Goal: Use online tool/utility: Use online tool/utility

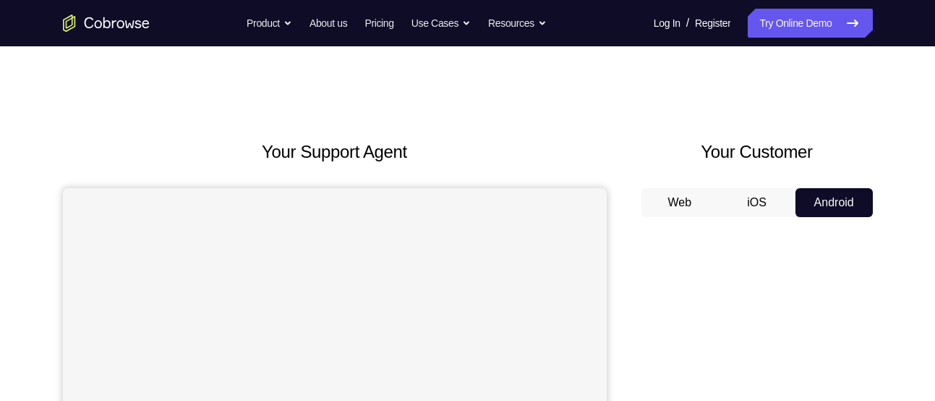
scroll to position [224, 0]
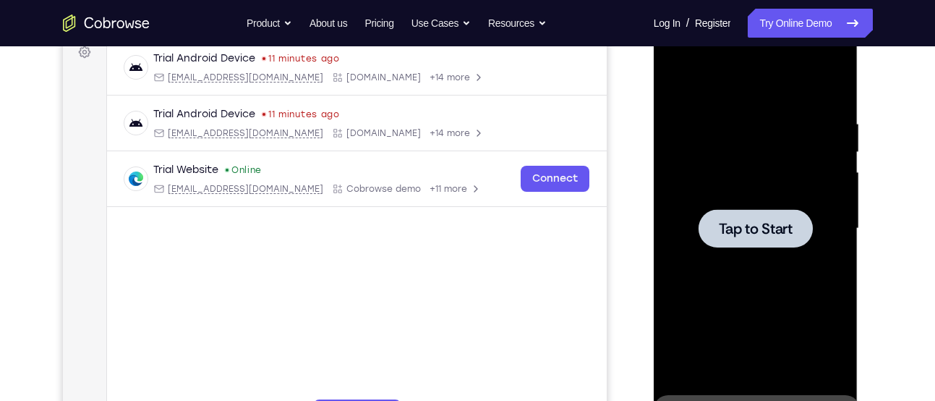
click at [753, 225] on span "Tap to Start" at bounding box center [756, 228] width 74 height 14
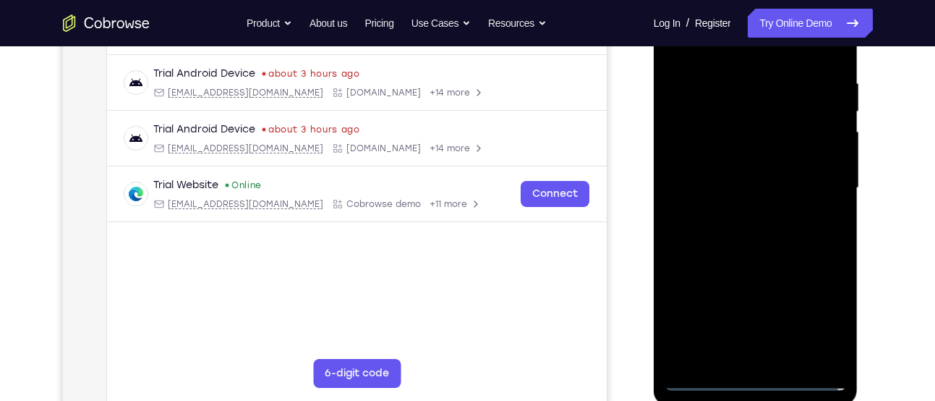
scroll to position [265, 0]
click at [758, 371] on div at bounding box center [755, 187] width 182 height 405
click at [757, 372] on div at bounding box center [755, 187] width 182 height 405
click at [759, 380] on div at bounding box center [755, 187] width 182 height 405
click at [819, 318] on div at bounding box center [755, 187] width 182 height 405
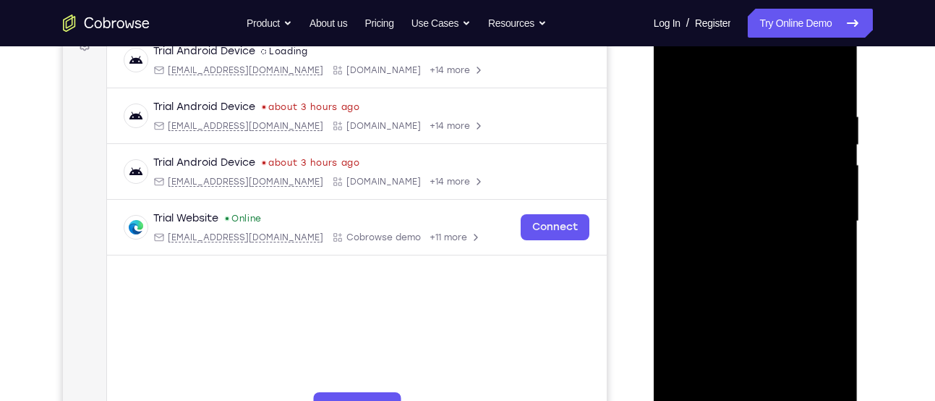
scroll to position [231, 0]
click at [691, 54] on div at bounding box center [755, 222] width 182 height 405
click at [820, 218] on div at bounding box center [755, 222] width 182 height 405
click at [740, 247] on div at bounding box center [755, 222] width 182 height 405
click at [732, 208] on div at bounding box center [755, 222] width 182 height 405
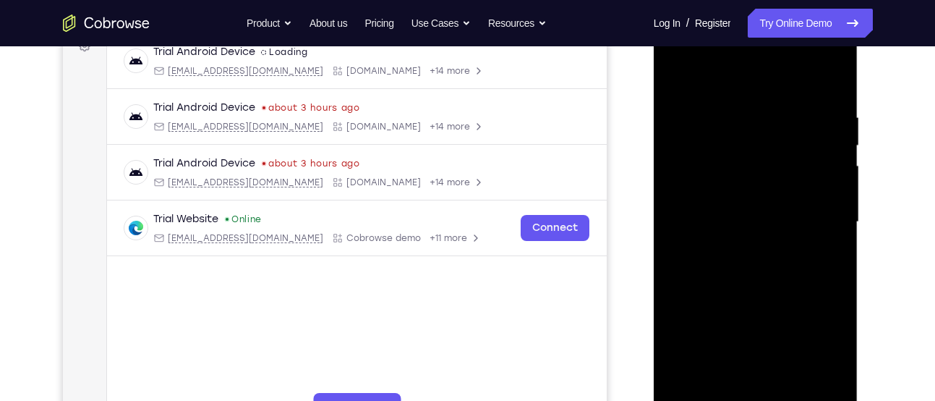
click at [732, 198] on div at bounding box center [755, 222] width 182 height 405
click at [736, 223] on div at bounding box center [755, 222] width 182 height 405
click at [745, 278] on div at bounding box center [755, 222] width 182 height 405
click at [725, 112] on div at bounding box center [755, 222] width 182 height 405
drag, startPoint x: 754, startPoint y: 83, endPoint x: 745, endPoint y: 40, distance: 44.2
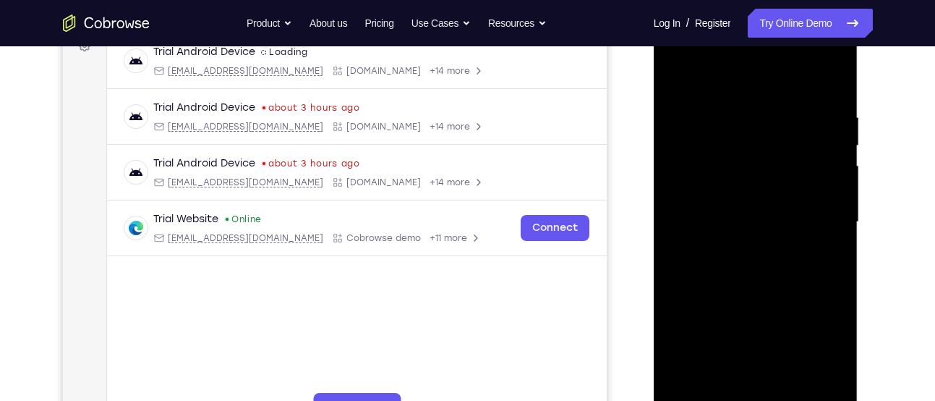
click at [745, 40] on div at bounding box center [755, 222] width 182 height 405
drag, startPoint x: 698, startPoint y: 230, endPoint x: 811, endPoint y: 226, distance: 112.2
click at [811, 226] on div at bounding box center [755, 222] width 182 height 405
click at [769, 229] on div at bounding box center [755, 222] width 182 height 405
drag, startPoint x: 811, startPoint y: 235, endPoint x: 701, endPoint y: 242, distance: 109.4
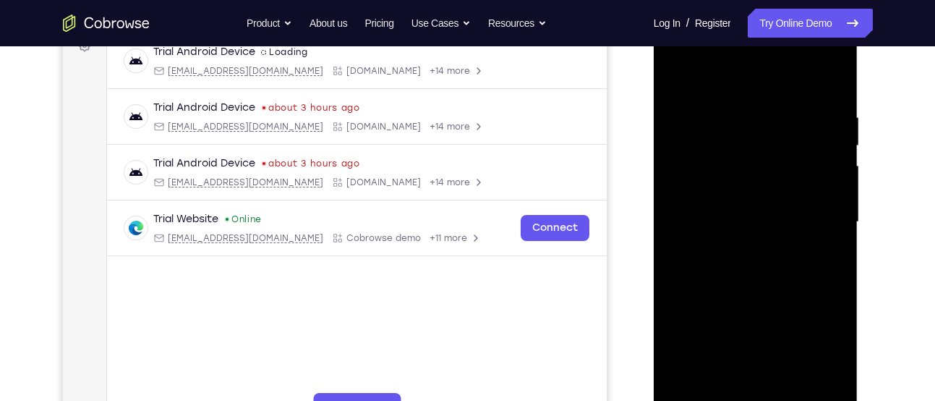
click at [701, 242] on div at bounding box center [755, 222] width 182 height 405
drag, startPoint x: 772, startPoint y: 135, endPoint x: 764, endPoint y: 286, distance: 151.3
click at [764, 286] on div at bounding box center [755, 222] width 182 height 405
click at [820, 114] on div at bounding box center [755, 222] width 182 height 405
drag, startPoint x: 824, startPoint y: 234, endPoint x: 753, endPoint y: 215, distance: 73.1
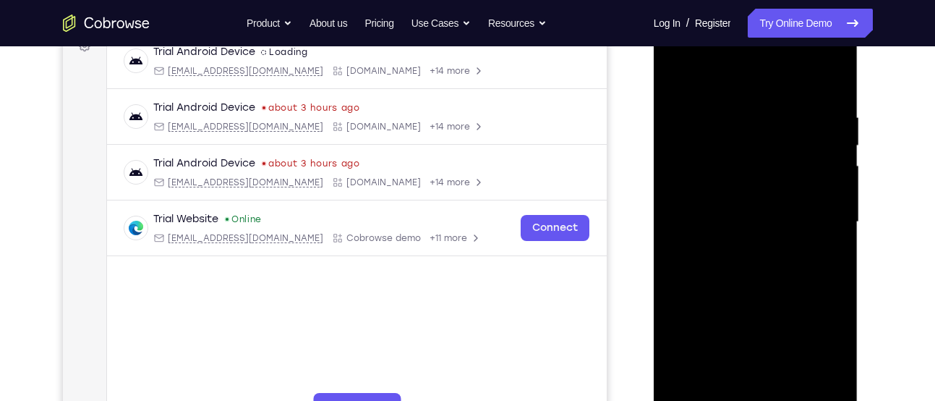
click at [753, 215] on div at bounding box center [755, 222] width 182 height 405
drag, startPoint x: 816, startPoint y: 221, endPoint x: 698, endPoint y: 204, distance: 119.1
click at [698, 204] on div at bounding box center [755, 222] width 182 height 405
drag, startPoint x: 819, startPoint y: 218, endPoint x: 719, endPoint y: 207, distance: 99.7
click at [719, 207] on div at bounding box center [755, 222] width 182 height 405
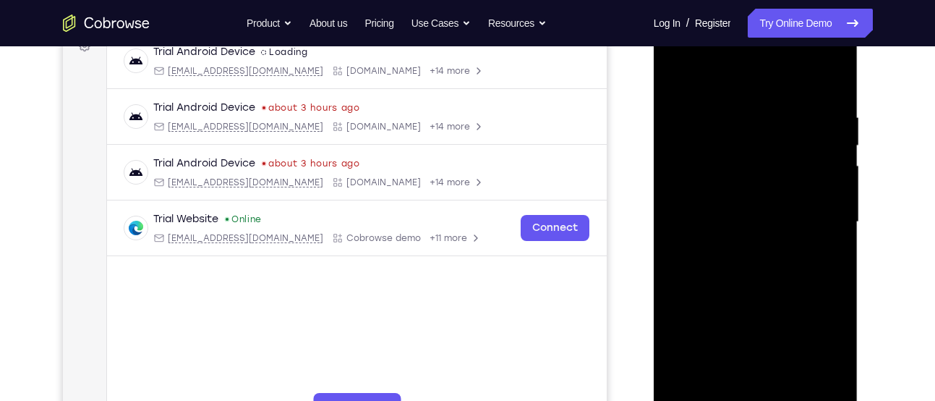
click at [811, 188] on div at bounding box center [755, 222] width 182 height 405
click at [820, 215] on div at bounding box center [755, 222] width 182 height 405
drag, startPoint x: 820, startPoint y: 215, endPoint x: 716, endPoint y: 202, distance: 105.0
click at [716, 202] on div at bounding box center [755, 222] width 182 height 405
click at [821, 212] on div at bounding box center [755, 222] width 182 height 405
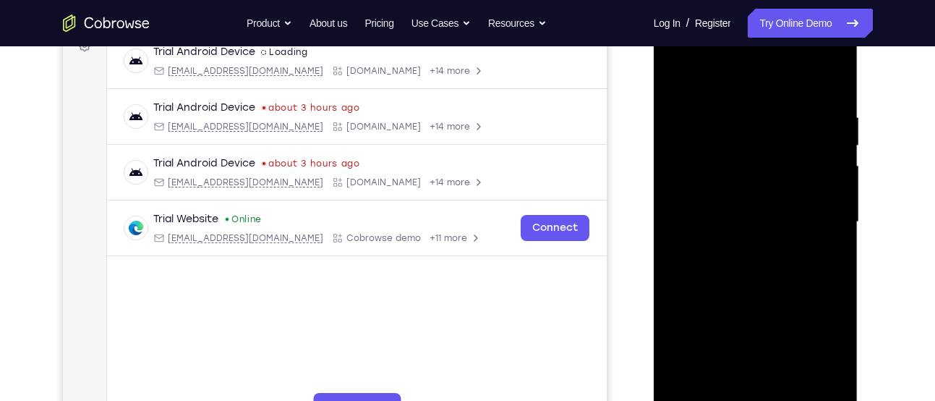
drag, startPoint x: 821, startPoint y: 212, endPoint x: 726, endPoint y: 205, distance: 95.0
click at [726, 205] on div at bounding box center [755, 222] width 182 height 405
drag, startPoint x: 826, startPoint y: 243, endPoint x: 721, endPoint y: 236, distance: 105.0
click at [721, 236] on div at bounding box center [755, 222] width 182 height 405
click at [823, 242] on div at bounding box center [755, 222] width 182 height 405
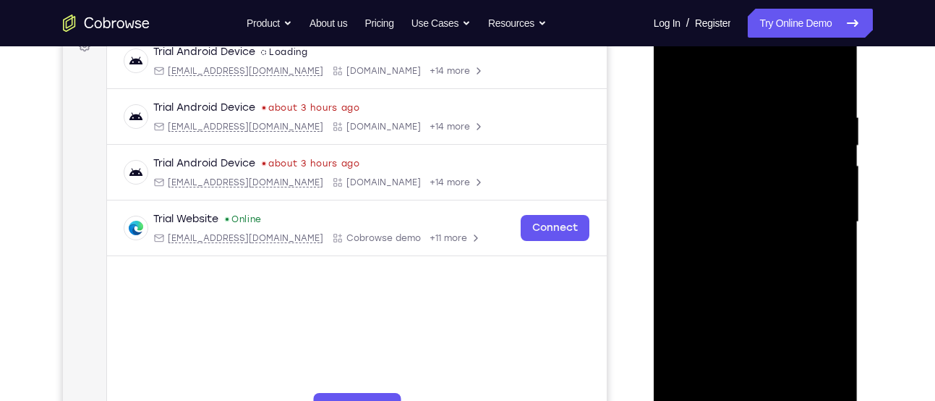
click at [828, 244] on div at bounding box center [755, 222] width 182 height 405
click at [832, 118] on div at bounding box center [755, 222] width 182 height 405
click at [831, 82] on div at bounding box center [755, 222] width 182 height 405
drag, startPoint x: 824, startPoint y: 113, endPoint x: 706, endPoint y: 127, distance: 118.0
click at [706, 127] on div at bounding box center [755, 222] width 182 height 405
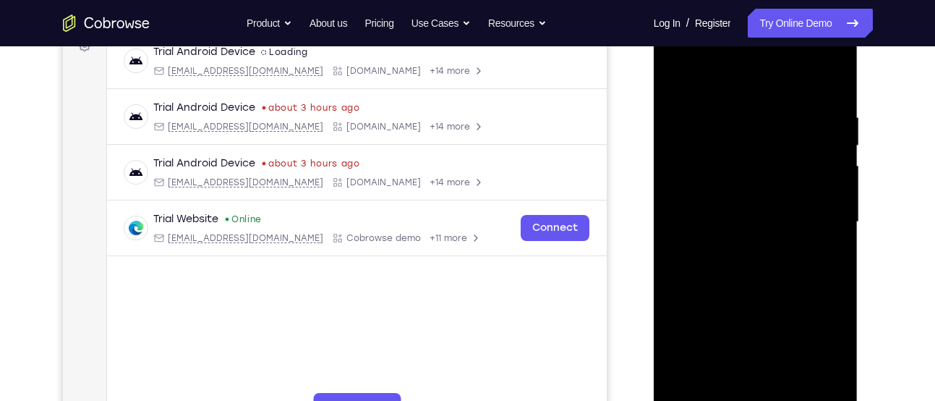
drag, startPoint x: 777, startPoint y: 128, endPoint x: 673, endPoint y: 150, distance: 105.8
click at [673, 150] on div at bounding box center [755, 222] width 182 height 405
drag, startPoint x: 766, startPoint y: 282, endPoint x: 757, endPoint y: 152, distance: 130.4
click at [757, 152] on div at bounding box center [755, 222] width 182 height 405
click at [792, 390] on div at bounding box center [755, 222] width 182 height 405
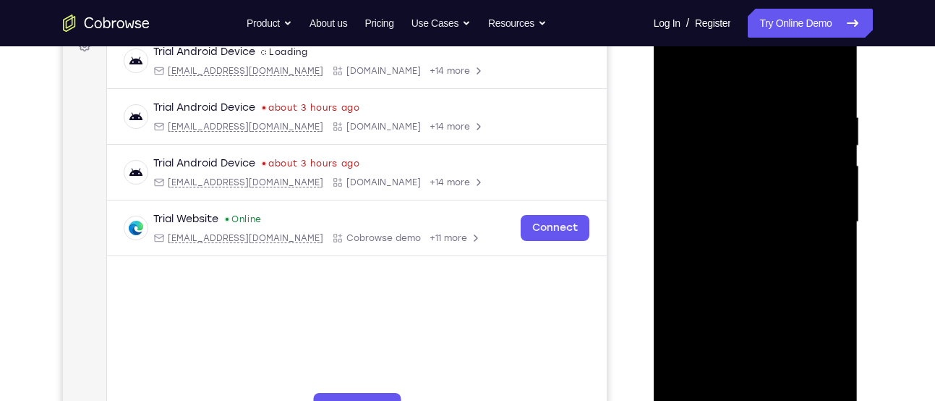
click at [757, 297] on div at bounding box center [755, 222] width 182 height 405
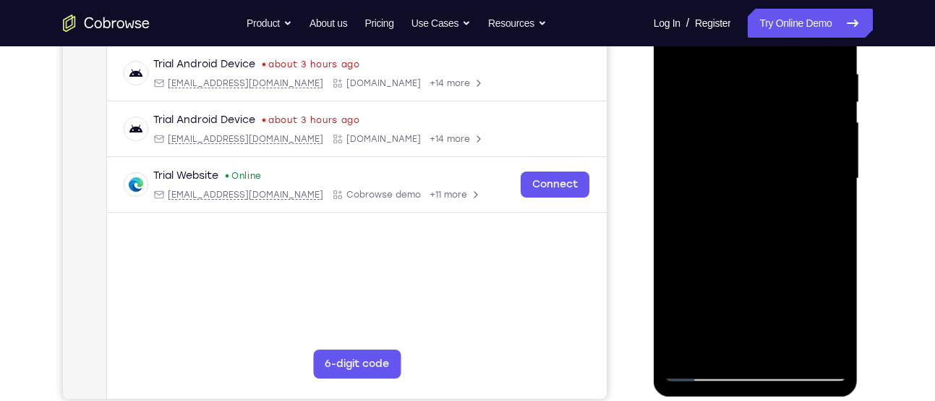
scroll to position [275, 0]
click at [706, 365] on div at bounding box center [755, 177] width 182 height 405
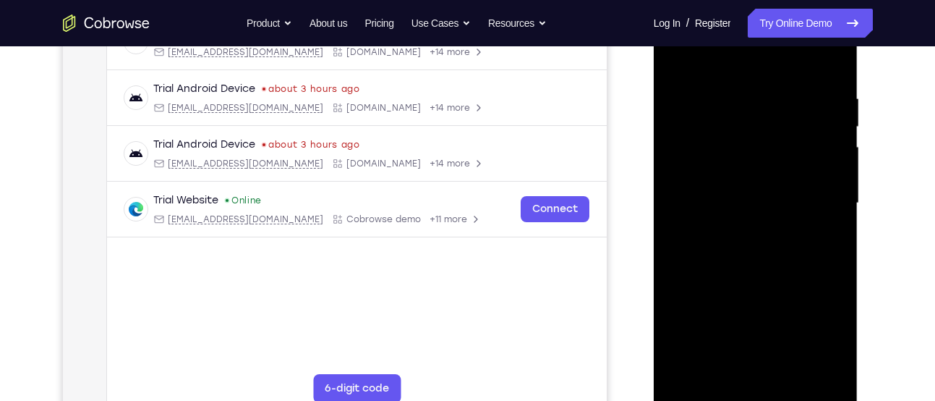
scroll to position [248, 0]
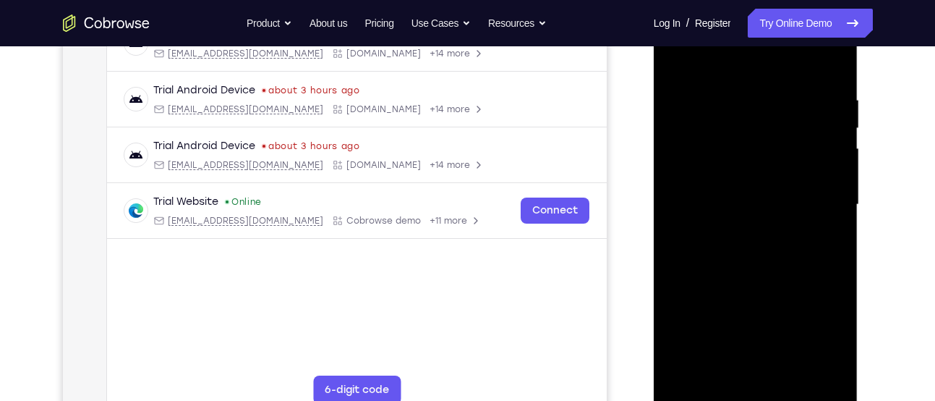
drag, startPoint x: 774, startPoint y: 103, endPoint x: 774, endPoint y: 228, distance: 124.4
click at [774, 228] on div at bounding box center [755, 204] width 182 height 405
drag, startPoint x: 758, startPoint y: 127, endPoint x: 850, endPoint y: 325, distance: 218.4
click at [850, 325] on div at bounding box center [756, 206] width 205 height 431
drag, startPoint x: 741, startPoint y: 219, endPoint x: 740, endPoint y: 145, distance: 73.8
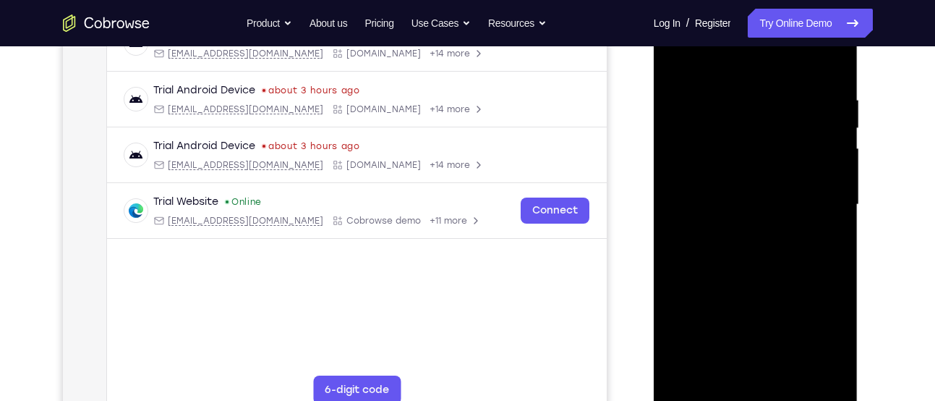
click at [740, 145] on div at bounding box center [755, 204] width 182 height 405
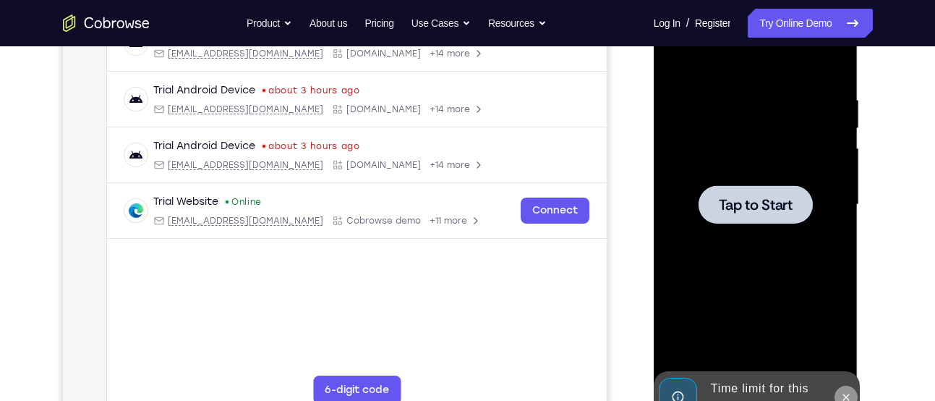
click at [845, 398] on icon at bounding box center [846, 396] width 7 height 7
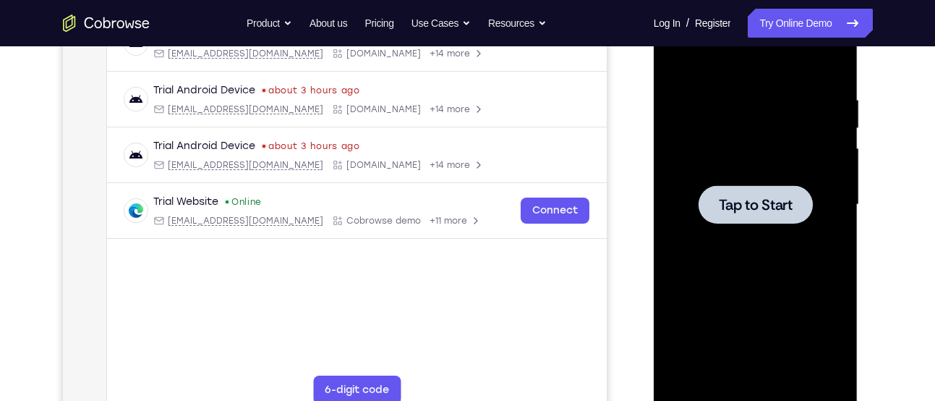
click at [782, 200] on span "Tap to Start" at bounding box center [756, 204] width 74 height 14
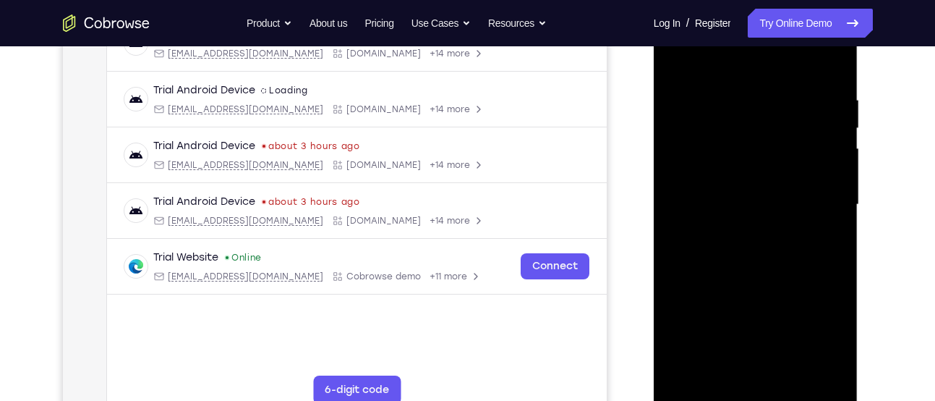
click at [750, 393] on div at bounding box center [755, 204] width 182 height 405
click at [812, 332] on div at bounding box center [755, 204] width 182 height 405
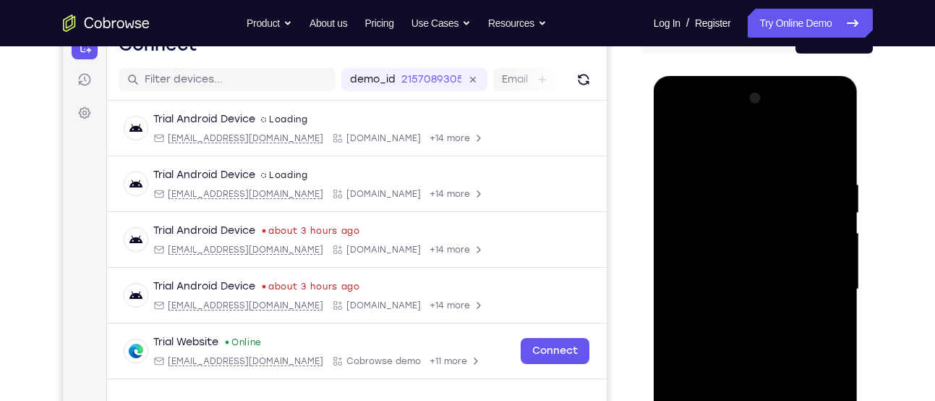
scroll to position [163, 0]
click at [686, 120] on div at bounding box center [755, 289] width 182 height 405
click at [816, 289] on div at bounding box center [755, 289] width 182 height 405
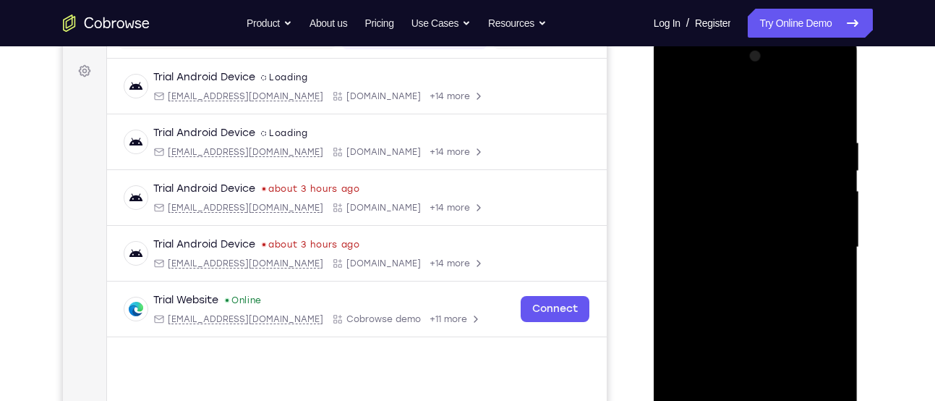
scroll to position [207, 0]
click at [738, 271] on div at bounding box center [755, 245] width 182 height 405
click at [734, 231] on div at bounding box center [755, 245] width 182 height 405
click at [734, 219] on div at bounding box center [755, 245] width 182 height 405
click at [752, 242] on div at bounding box center [755, 245] width 182 height 405
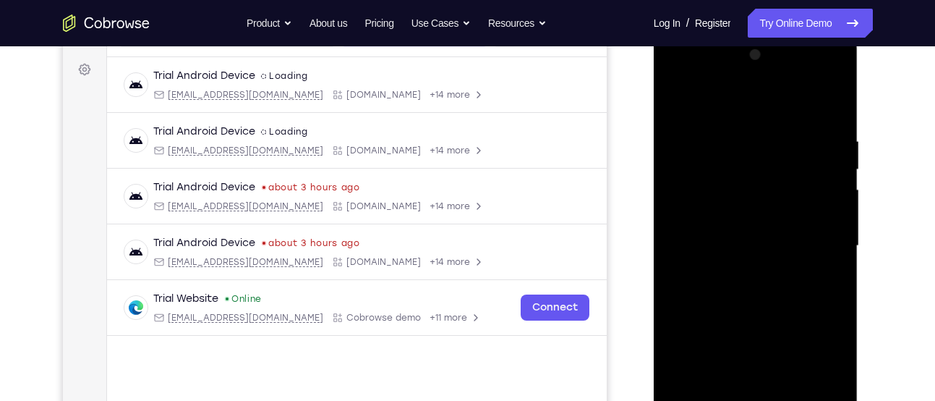
drag, startPoint x: 761, startPoint y: 222, endPoint x: 772, endPoint y: 127, distance: 96.1
click at [772, 127] on div at bounding box center [755, 245] width 182 height 405
click at [757, 277] on div at bounding box center [755, 245] width 182 height 405
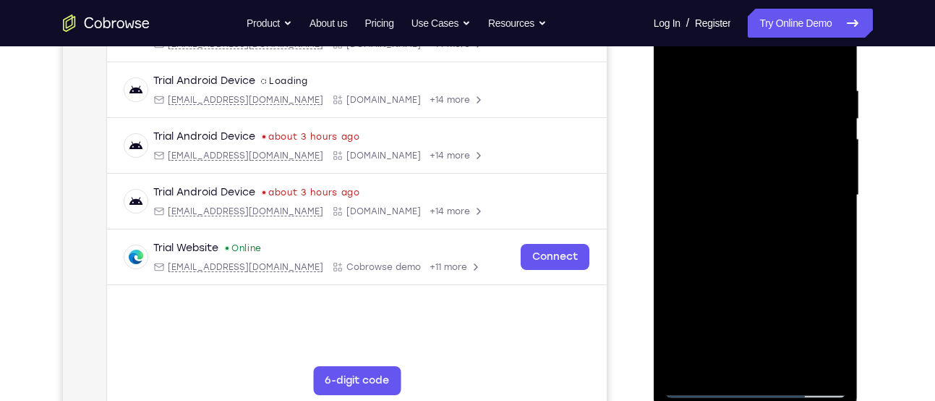
scroll to position [258, 0]
drag, startPoint x: 794, startPoint y: 204, endPoint x: 796, endPoint y: 125, distance: 78.8
drag, startPoint x: 796, startPoint y: 125, endPoint x: 814, endPoint y: 85, distance: 43.7
click at [814, 85] on div at bounding box center [755, 194] width 182 height 405
drag, startPoint x: 785, startPoint y: 232, endPoint x: 795, endPoint y: 91, distance: 141.4
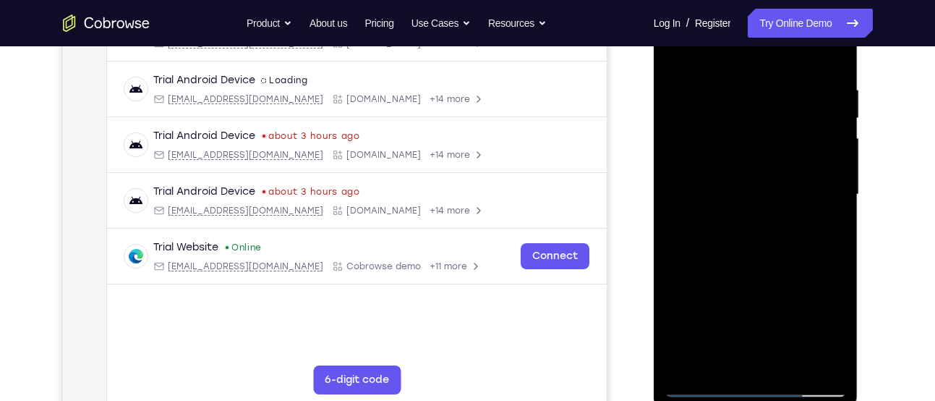
click at [795, 91] on div at bounding box center [755, 194] width 182 height 405
drag, startPoint x: 791, startPoint y: 254, endPoint x: 800, endPoint y: 101, distance: 152.9
click at [800, 101] on div at bounding box center [755, 194] width 182 height 405
drag, startPoint x: 790, startPoint y: 240, endPoint x: 797, endPoint y: 148, distance: 92.1
click at [797, 148] on div at bounding box center [755, 194] width 182 height 405
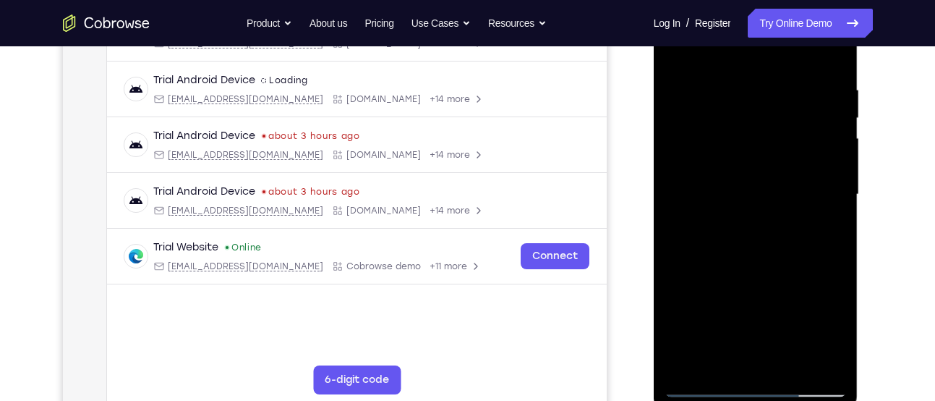
drag, startPoint x: 805, startPoint y: 251, endPoint x: 789, endPoint y: 153, distance: 98.9
click at [789, 153] on div at bounding box center [755, 194] width 182 height 405
drag, startPoint x: 787, startPoint y: 255, endPoint x: 790, endPoint y: 157, distance: 97.7
click at [790, 157] on div at bounding box center [755, 194] width 182 height 405
drag, startPoint x: 787, startPoint y: 248, endPoint x: 798, endPoint y: 140, distance: 108.9
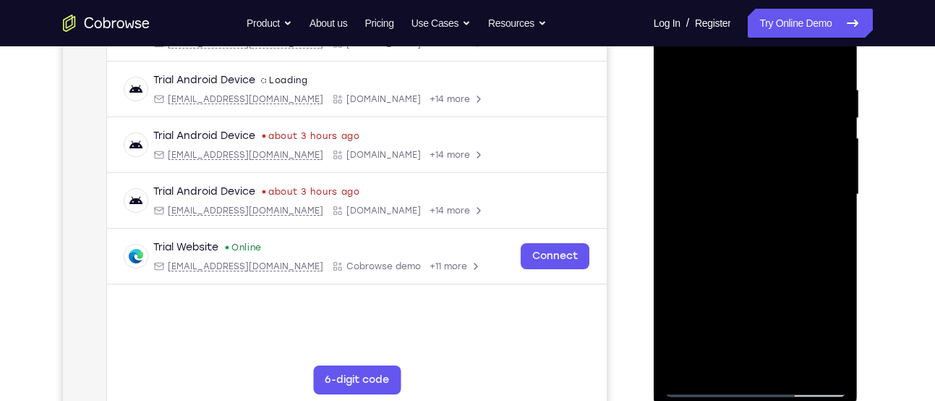
click at [798, 140] on div at bounding box center [755, 194] width 182 height 405
drag, startPoint x: 792, startPoint y: 241, endPoint x: 791, endPoint y: 140, distance: 101.2
click at [791, 140] on div at bounding box center [755, 194] width 182 height 405
click at [680, 294] on div at bounding box center [755, 194] width 182 height 405
drag, startPoint x: 764, startPoint y: 281, endPoint x: 756, endPoint y: 208, distance: 73.5
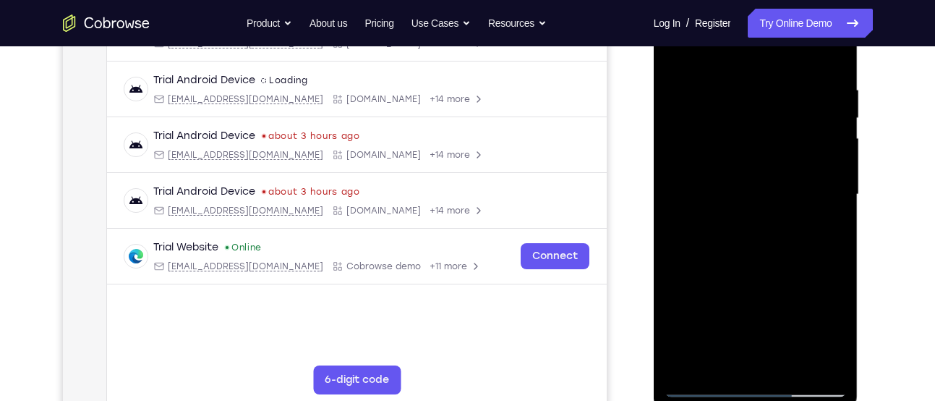
click at [756, 208] on div at bounding box center [755, 194] width 182 height 405
drag, startPoint x: 756, startPoint y: 208, endPoint x: 750, endPoint y: 9, distance: 199.6
click at [750, 9] on div at bounding box center [755, 194] width 182 height 405
drag, startPoint x: 740, startPoint y: 239, endPoint x: 776, endPoint y: 68, distance: 175.1
click at [776, 68] on div at bounding box center [755, 194] width 182 height 405
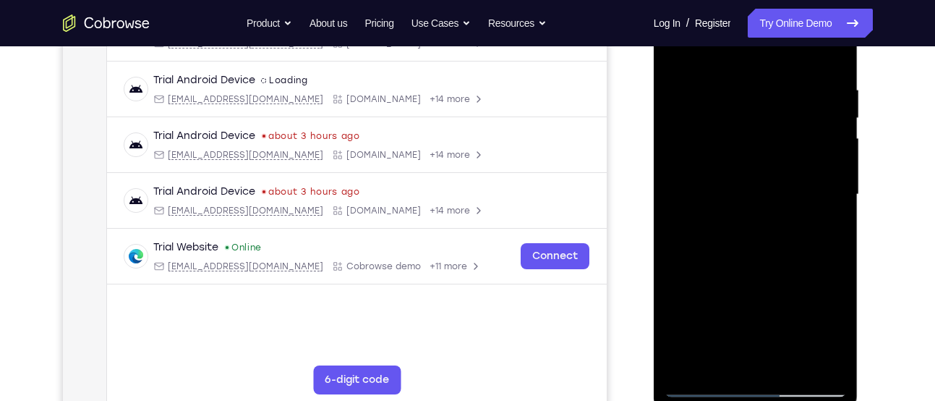
drag, startPoint x: 752, startPoint y: 232, endPoint x: 798, endPoint y: 110, distance: 130.7
click at [798, 110] on div at bounding box center [755, 194] width 182 height 405
drag, startPoint x: 781, startPoint y: 176, endPoint x: 794, endPoint y: 147, distance: 31.7
click at [794, 147] on div at bounding box center [755, 194] width 182 height 405
drag, startPoint x: 794, startPoint y: 147, endPoint x: 817, endPoint y: 30, distance: 119.4
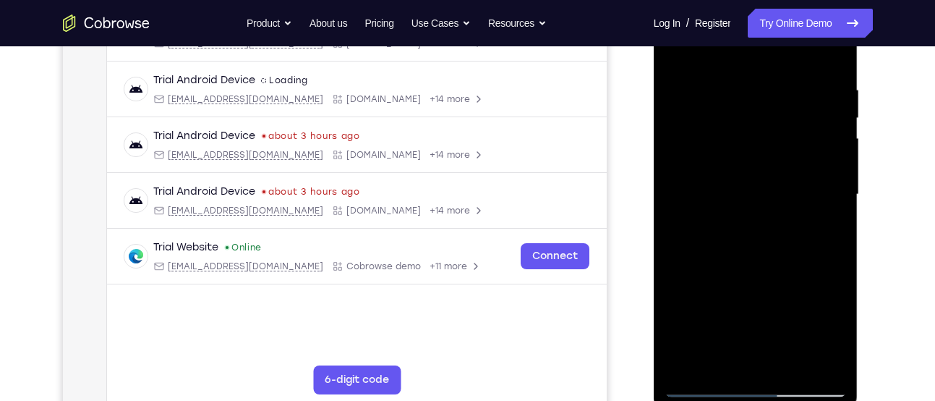
click at [817, 30] on div at bounding box center [755, 194] width 182 height 405
drag, startPoint x: 778, startPoint y: 177, endPoint x: 777, endPoint y: 225, distance: 47.7
click at [777, 225] on div at bounding box center [755, 194] width 182 height 405
drag, startPoint x: 777, startPoint y: 225, endPoint x: 774, endPoint y: 273, distance: 48.6
click at [774, 273] on div at bounding box center [755, 194] width 182 height 405
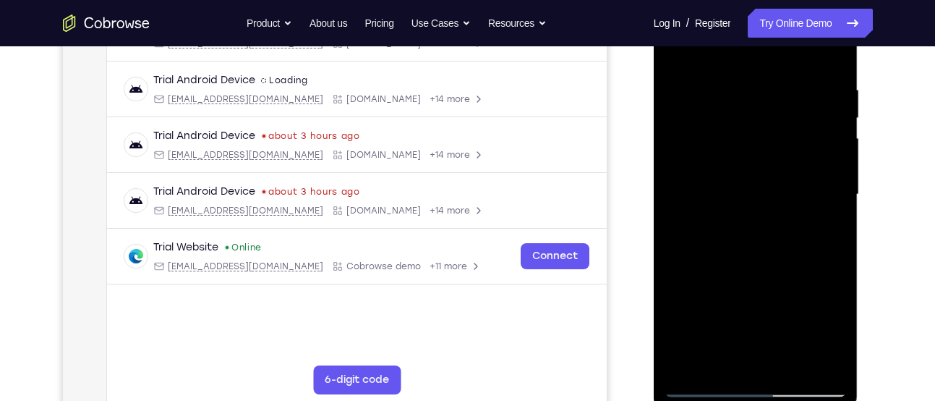
drag, startPoint x: 774, startPoint y: 273, endPoint x: 785, endPoint y: 163, distance: 111.2
click at [785, 163] on div at bounding box center [755, 194] width 182 height 405
drag, startPoint x: 785, startPoint y: 163, endPoint x: 782, endPoint y: 93, distance: 70.2
click at [782, 93] on div at bounding box center [755, 194] width 182 height 405
drag, startPoint x: 782, startPoint y: 93, endPoint x: 790, endPoint y: 35, distance: 58.5
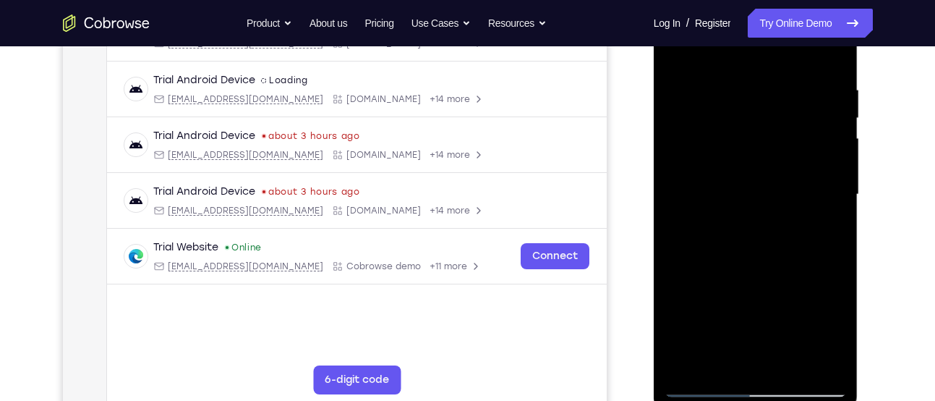
click at [790, 35] on div at bounding box center [755, 194] width 182 height 405
drag, startPoint x: 764, startPoint y: 177, endPoint x: 774, endPoint y: 131, distance: 47.4
click at [774, 131] on div at bounding box center [755, 194] width 182 height 405
drag, startPoint x: 781, startPoint y: 196, endPoint x: 801, endPoint y: 114, distance: 84.9
click at [801, 114] on div at bounding box center [755, 194] width 182 height 405
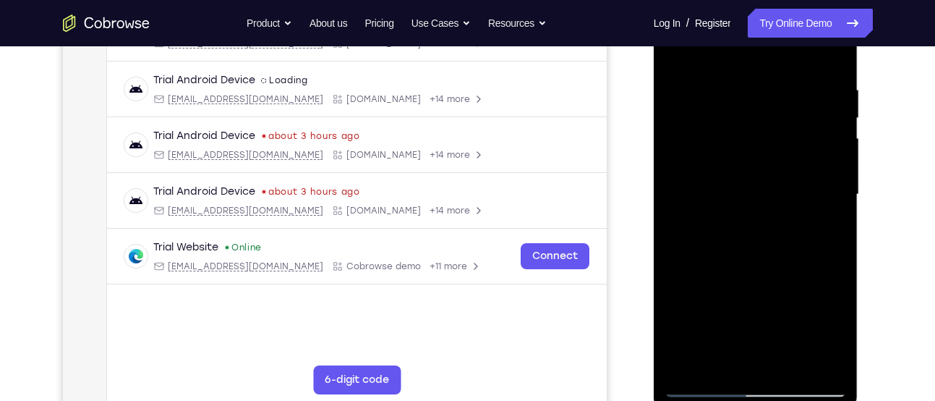
drag, startPoint x: 783, startPoint y: 195, endPoint x: 777, endPoint y: 51, distance: 144.0
click at [777, 51] on div at bounding box center [755, 194] width 182 height 405
drag, startPoint x: 728, startPoint y: 270, endPoint x: 733, endPoint y: 236, distance: 33.6
click at [733, 236] on div at bounding box center [755, 194] width 182 height 405
drag, startPoint x: 733, startPoint y: 236, endPoint x: 753, endPoint y: 116, distance: 121.6
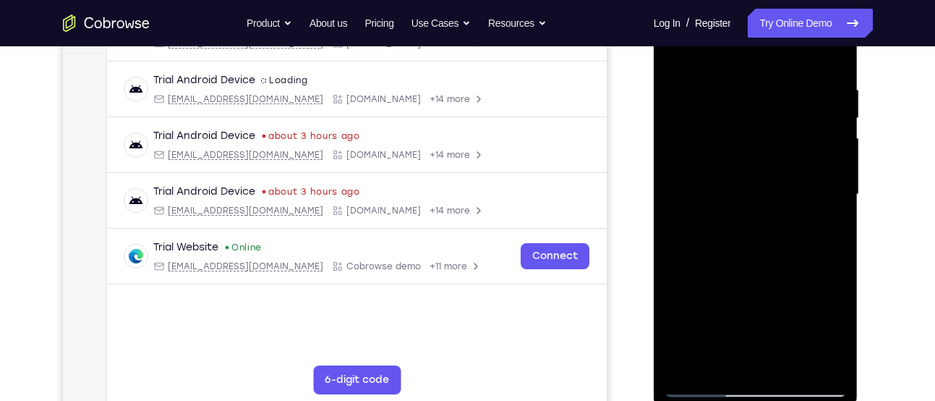
click at [753, 116] on div at bounding box center [755, 194] width 182 height 405
drag, startPoint x: 748, startPoint y: 264, endPoint x: 747, endPoint y: 78, distance: 185.8
click at [747, 78] on div at bounding box center [755, 194] width 182 height 405
drag, startPoint x: 745, startPoint y: 238, endPoint x: 758, endPoint y: 165, distance: 74.1
click at [758, 165] on div at bounding box center [755, 194] width 182 height 405
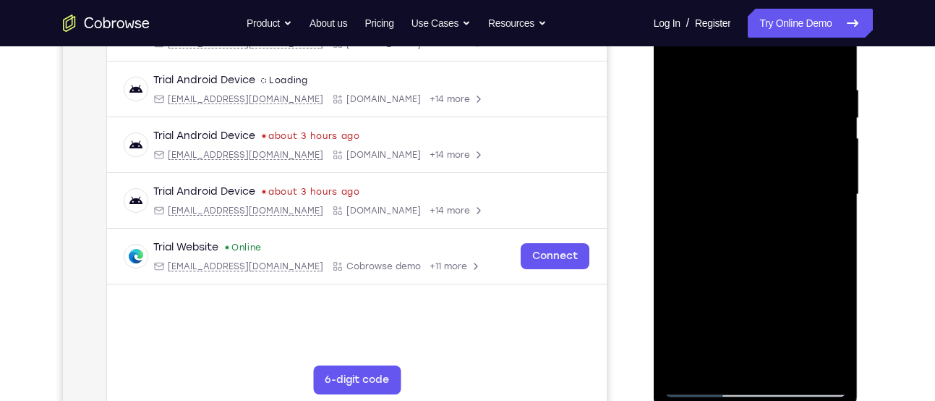
drag, startPoint x: 756, startPoint y: 340, endPoint x: 757, endPoint y: 244, distance: 95.4
click at [757, 244] on div at bounding box center [755, 194] width 182 height 405
drag, startPoint x: 757, startPoint y: 244, endPoint x: 764, endPoint y: 193, distance: 51.8
click at [764, 193] on div at bounding box center [755, 194] width 182 height 405
drag, startPoint x: 764, startPoint y: 193, endPoint x: 759, endPoint y: 121, distance: 72.5
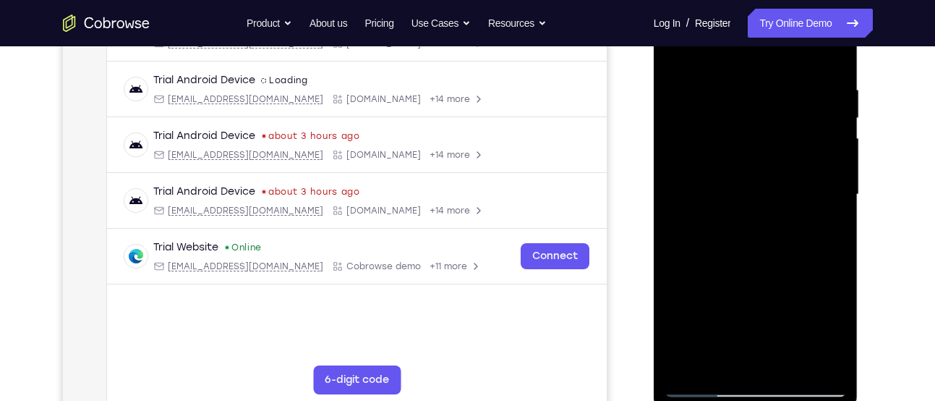
click at [759, 121] on div at bounding box center [755, 194] width 182 height 405
drag, startPoint x: 759, startPoint y: 255, endPoint x: 750, endPoint y: 204, distance: 52.2
click at [750, 204] on div at bounding box center [755, 194] width 182 height 405
drag, startPoint x: 750, startPoint y: 204, endPoint x: 755, endPoint y: 139, distance: 65.3
click at [755, 139] on div at bounding box center [755, 194] width 182 height 405
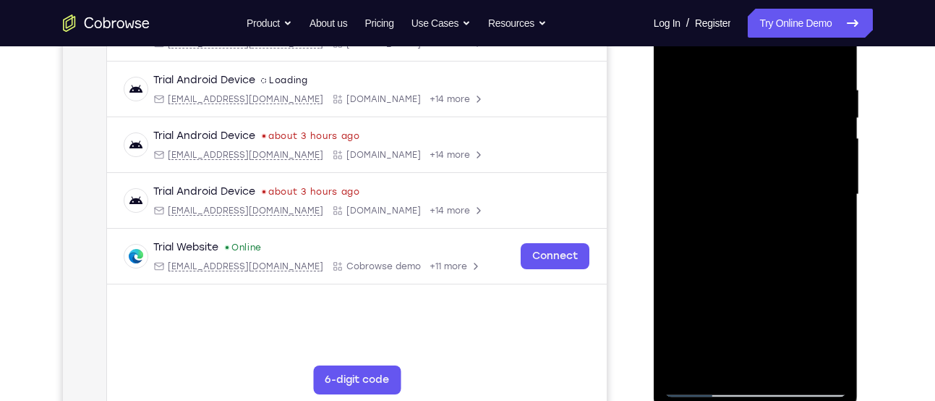
drag, startPoint x: 762, startPoint y: 278, endPoint x: 782, endPoint y: 218, distance: 63.3
click at [782, 218] on div at bounding box center [755, 194] width 182 height 405
drag, startPoint x: 784, startPoint y: 307, endPoint x: 804, endPoint y: 128, distance: 179.7
click at [804, 128] on div at bounding box center [755, 194] width 182 height 405
drag, startPoint x: 747, startPoint y: 289, endPoint x: 752, endPoint y: 209, distance: 79.7
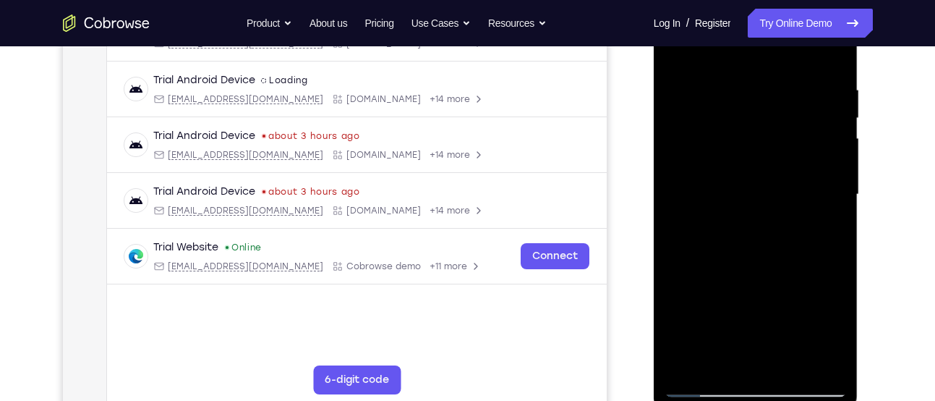
click at [752, 209] on div at bounding box center [755, 194] width 182 height 405
drag, startPoint x: 752, startPoint y: 209, endPoint x: 751, endPoint y: 138, distance: 70.9
click at [751, 138] on div at bounding box center [755, 194] width 182 height 405
drag, startPoint x: 766, startPoint y: 245, endPoint x: 778, endPoint y: 150, distance: 96.1
click at [778, 150] on div at bounding box center [755, 194] width 182 height 405
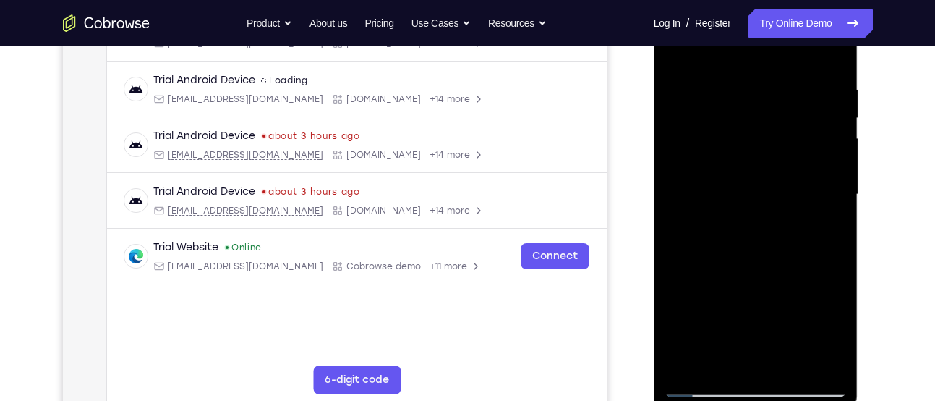
drag, startPoint x: 778, startPoint y: 150, endPoint x: 787, endPoint y: 65, distance: 85.1
drag, startPoint x: 787, startPoint y: 65, endPoint x: 808, endPoint y: 217, distance: 153.3
click at [808, 217] on div at bounding box center [755, 194] width 182 height 405
drag, startPoint x: 753, startPoint y: 313, endPoint x: 748, endPoint y: 231, distance: 82.6
click at [748, 231] on div at bounding box center [755, 194] width 182 height 405
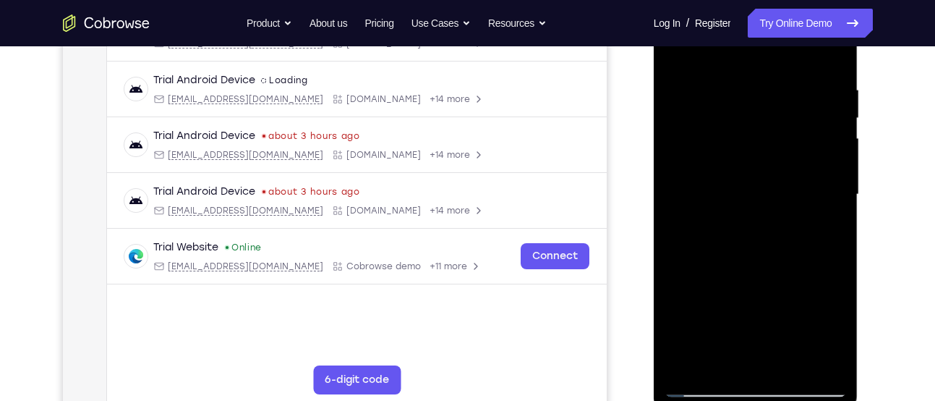
drag, startPoint x: 748, startPoint y: 231, endPoint x: 775, endPoint y: 90, distance: 143.5
click at [775, 90] on div at bounding box center [755, 194] width 182 height 405
drag, startPoint x: 789, startPoint y: 248, endPoint x: 774, endPoint y: 169, distance: 80.3
click at [774, 169] on div at bounding box center [755, 194] width 182 height 405
click at [680, 315] on div at bounding box center [755, 194] width 182 height 405
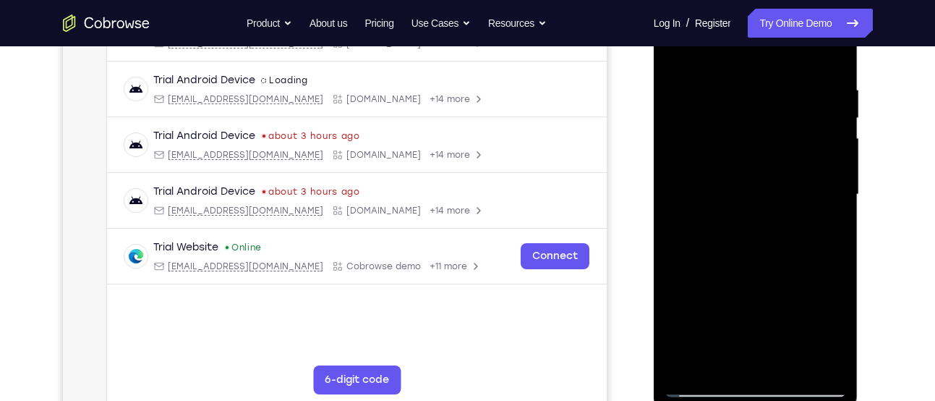
drag, startPoint x: 755, startPoint y: 286, endPoint x: 748, endPoint y: 192, distance: 94.3
click at [748, 192] on div at bounding box center [755, 194] width 182 height 405
drag, startPoint x: 743, startPoint y: 255, endPoint x: 730, endPoint y: 174, distance: 82.0
click at [730, 174] on div at bounding box center [755, 194] width 182 height 405
drag, startPoint x: 767, startPoint y: 264, endPoint x: 755, endPoint y: 175, distance: 89.8
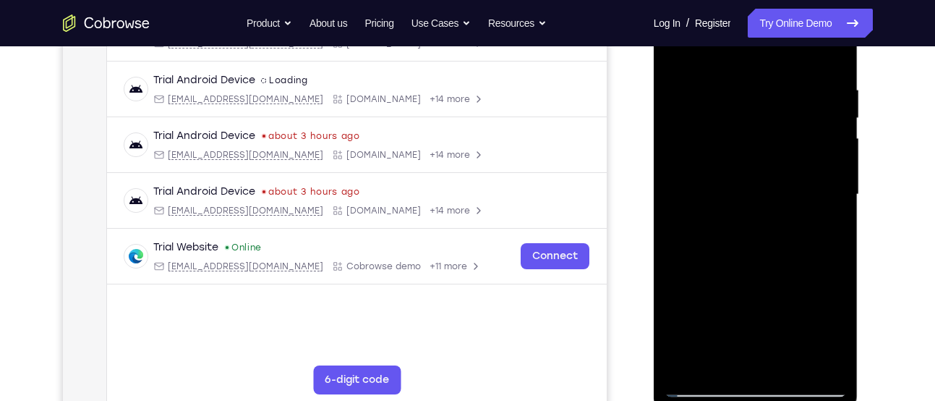
click at [755, 175] on div at bounding box center [755, 194] width 182 height 405
drag, startPoint x: 721, startPoint y: 324, endPoint x: 722, endPoint y: 291, distance: 33.3
click at [722, 291] on div at bounding box center [755, 194] width 182 height 405
click at [710, 294] on div at bounding box center [755, 194] width 182 height 405
drag, startPoint x: 792, startPoint y: 283, endPoint x: 798, endPoint y: 257, distance: 26.5
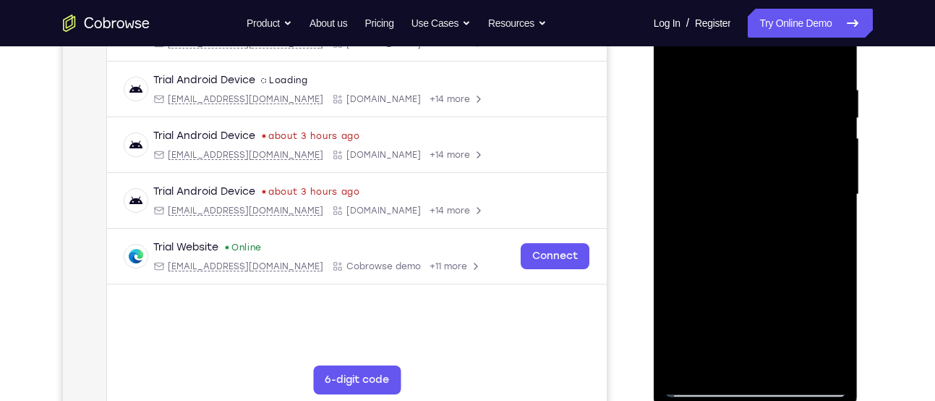
click at [798, 257] on div at bounding box center [755, 194] width 182 height 405
drag, startPoint x: 798, startPoint y: 257, endPoint x: 798, endPoint y: 142, distance: 115.0
click at [798, 142] on div at bounding box center [755, 194] width 182 height 405
drag, startPoint x: 756, startPoint y: 280, endPoint x: 755, endPoint y: 184, distance: 95.4
click at [755, 184] on div at bounding box center [755, 194] width 182 height 405
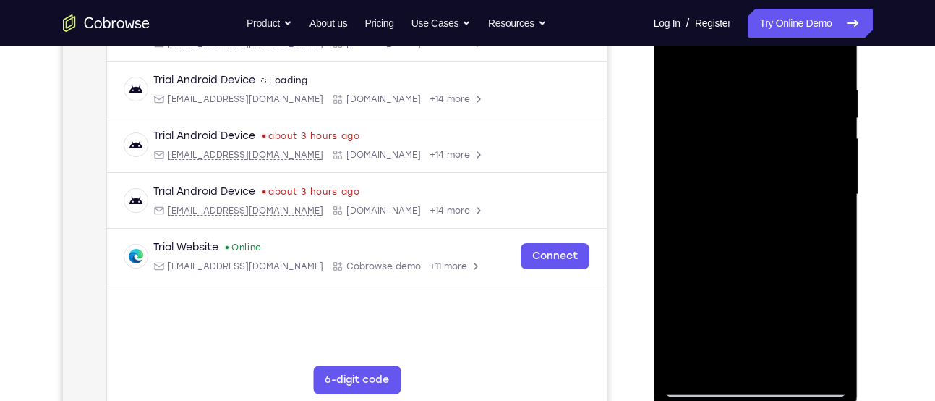
drag, startPoint x: 790, startPoint y: 251, endPoint x: 785, endPoint y: 156, distance: 94.9
click at [785, 156] on div at bounding box center [755, 194] width 182 height 405
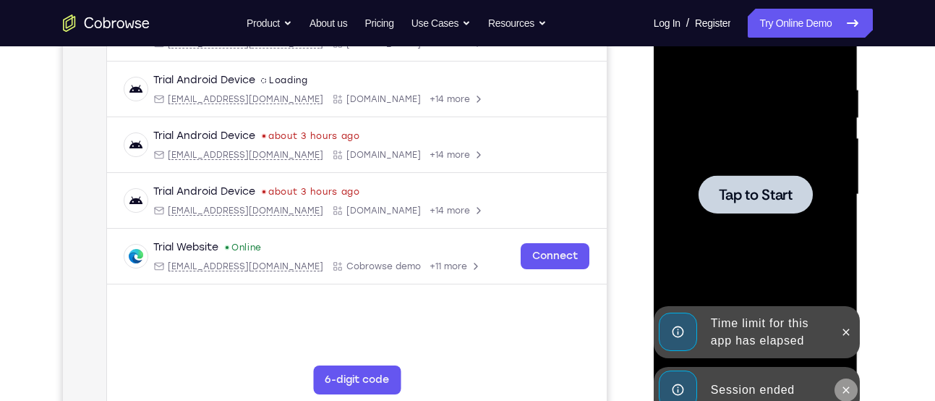
click at [849, 388] on icon at bounding box center [846, 390] width 12 height 12
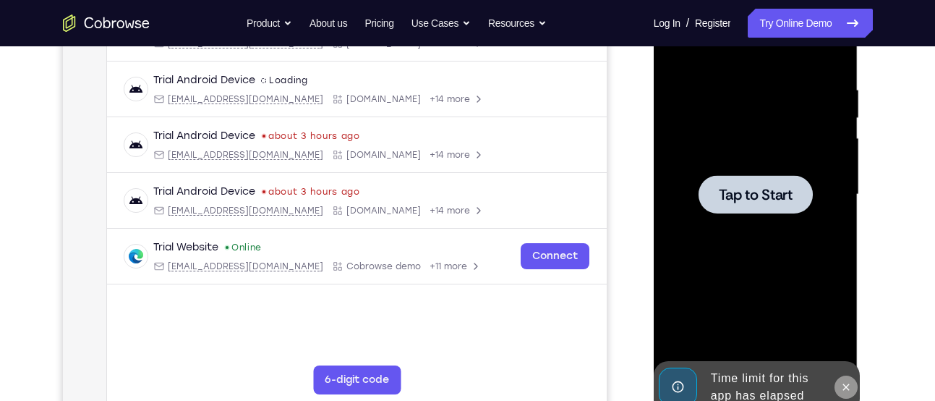
click at [849, 375] on button at bounding box center [845, 386] width 23 height 23
